Goal: Obtain resource: Obtain resource

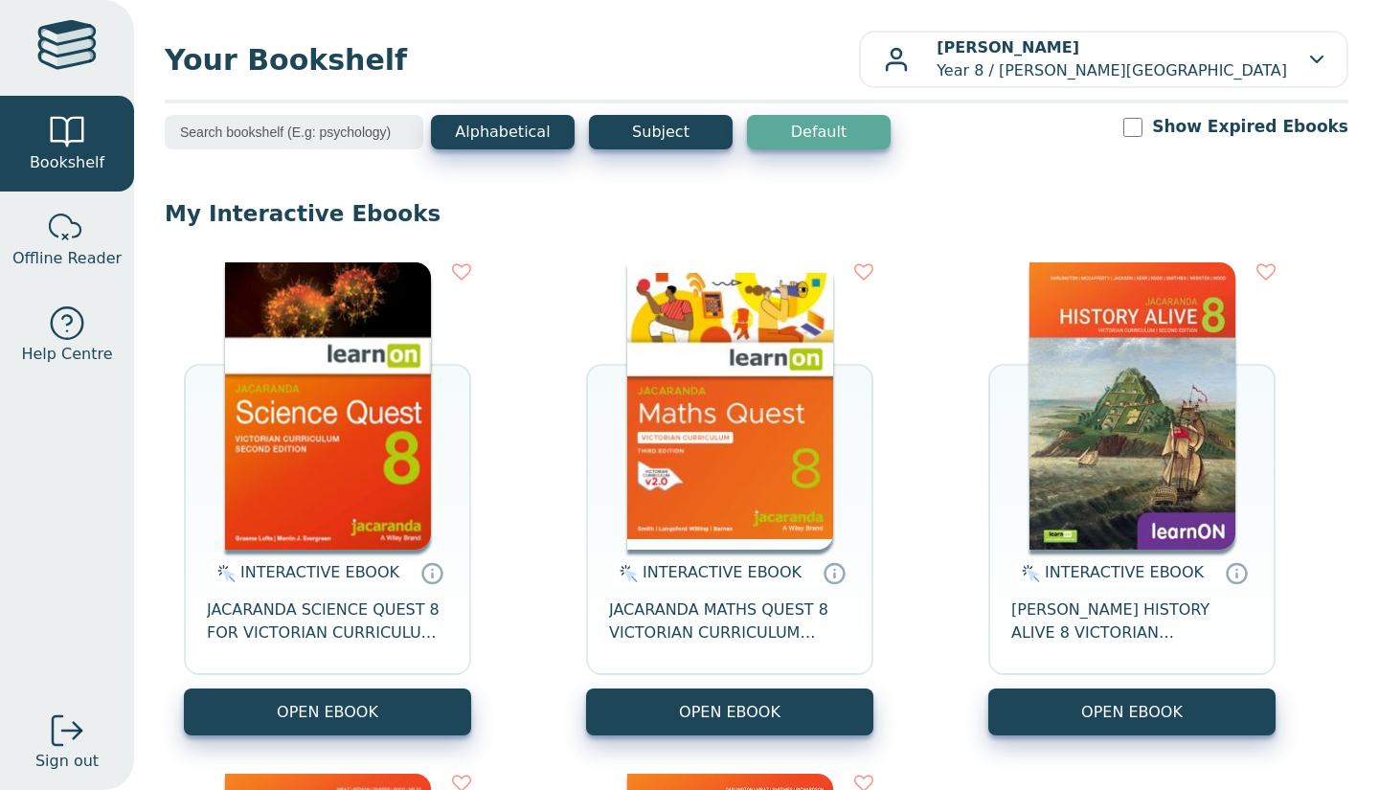
click at [428, 395] on img at bounding box center [328, 405] width 206 height 287
click at [313, 313] on img at bounding box center [328, 405] width 206 height 287
